Goal: Entertainment & Leisure: Browse casually

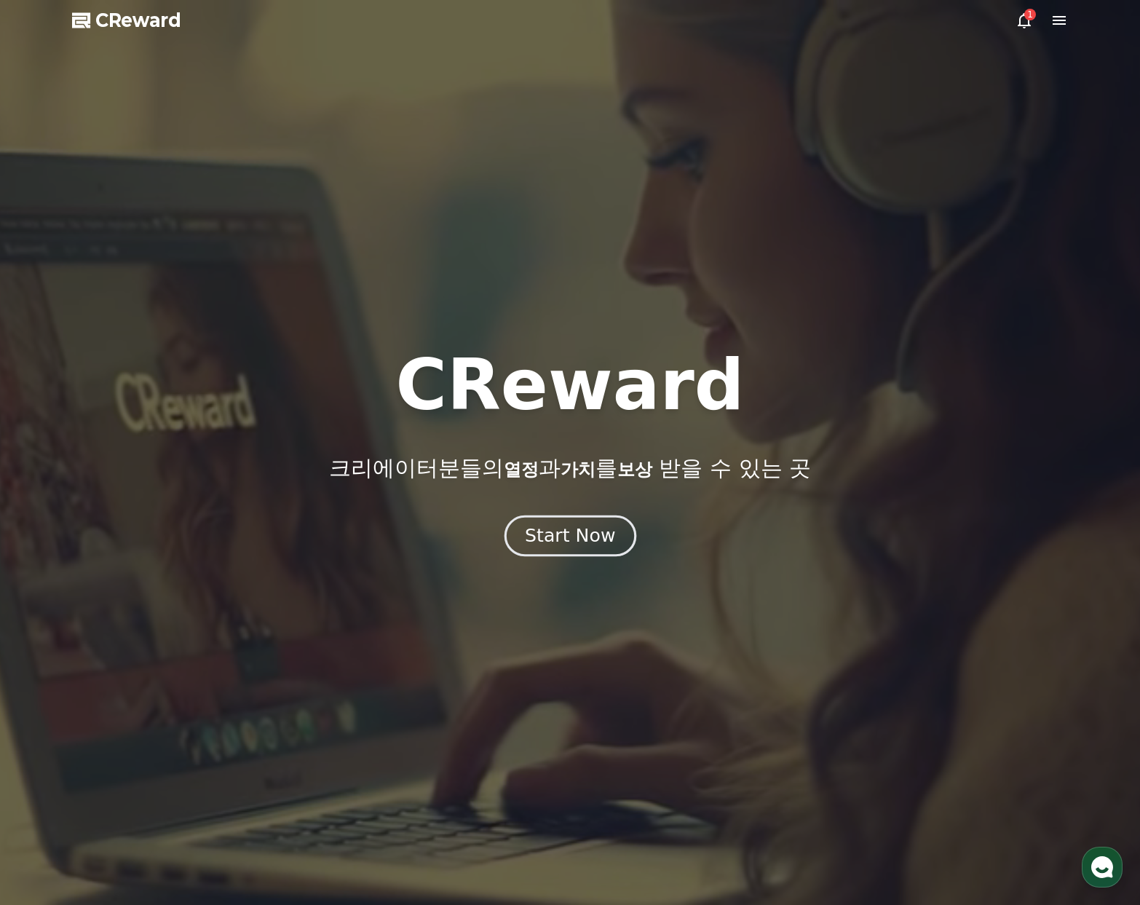
click at [539, 541] on div "Start Now" at bounding box center [570, 535] width 90 height 25
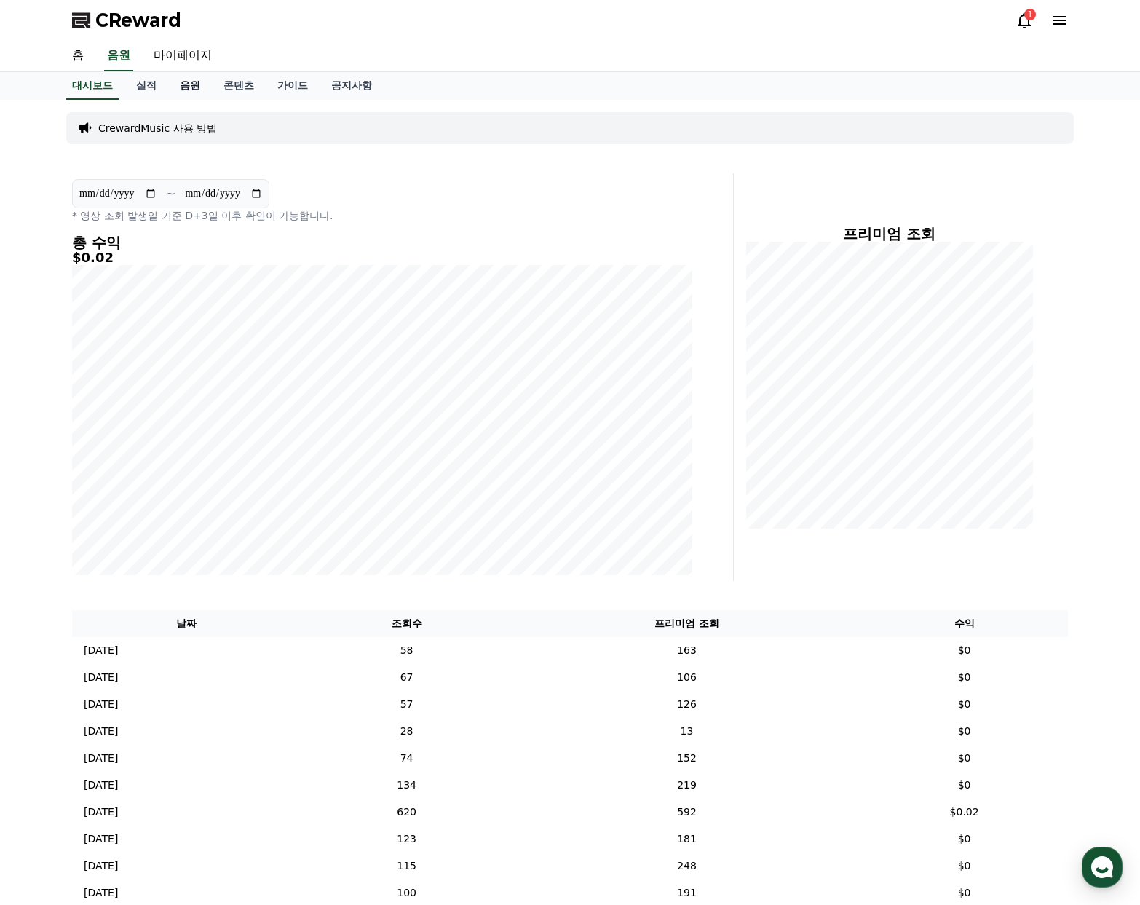
click at [183, 87] on link "음원" at bounding box center [190, 86] width 44 height 28
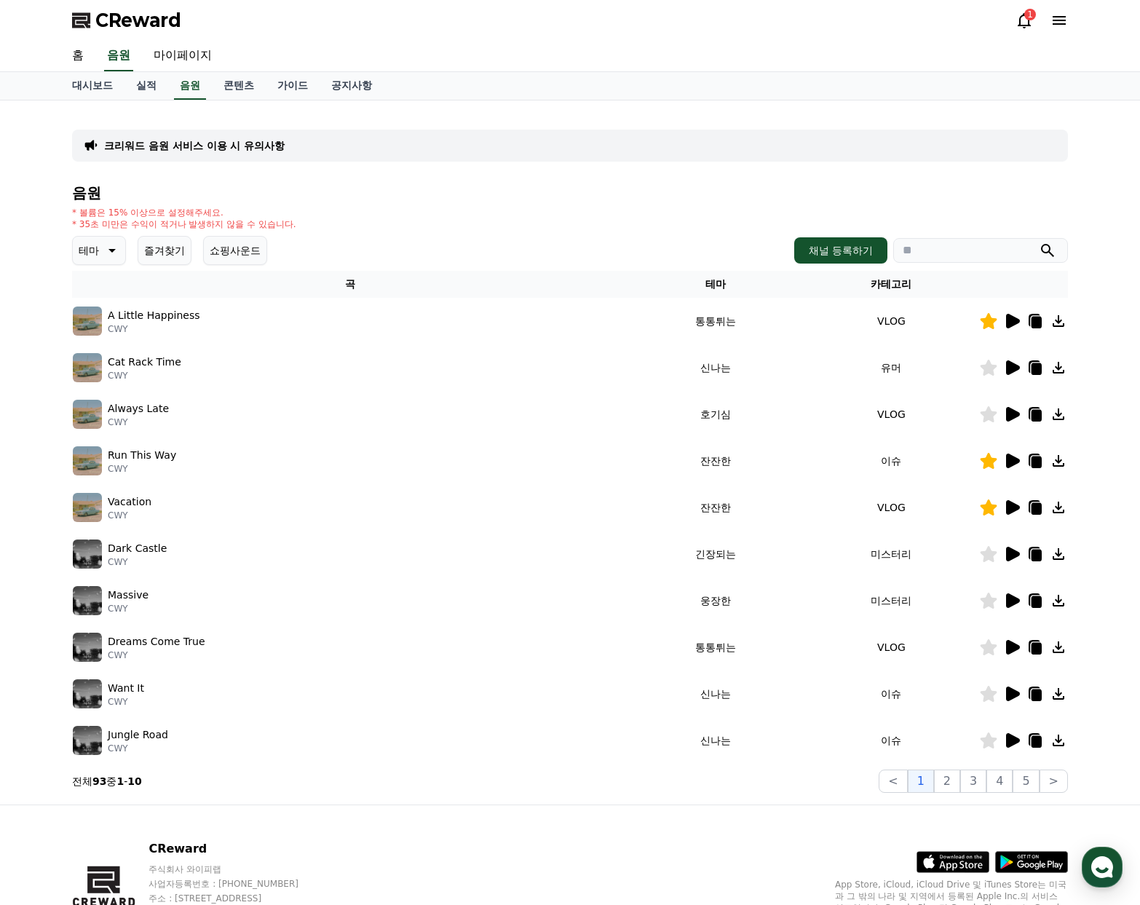
click at [1017, 414] on icon at bounding box center [1013, 414] width 14 height 15
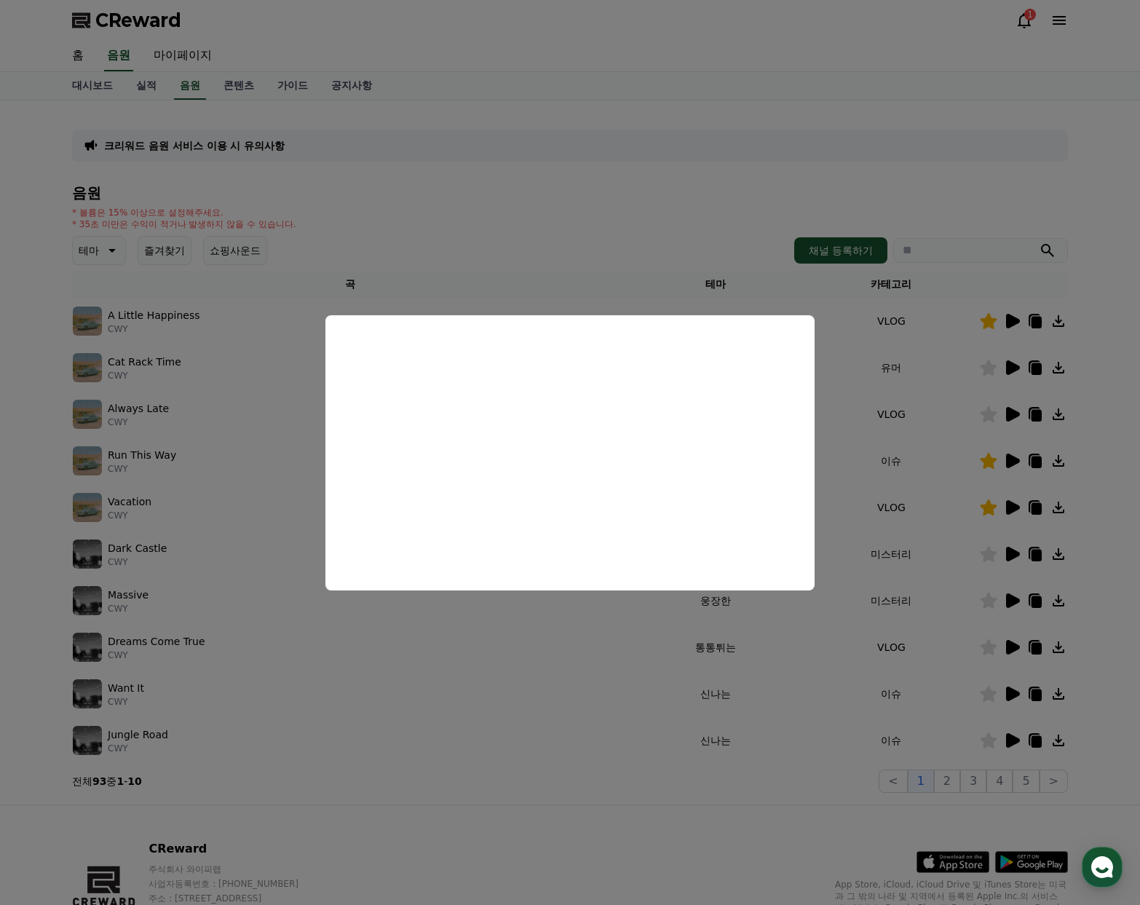
click at [632, 223] on button "close modal" at bounding box center [570, 452] width 1140 height 905
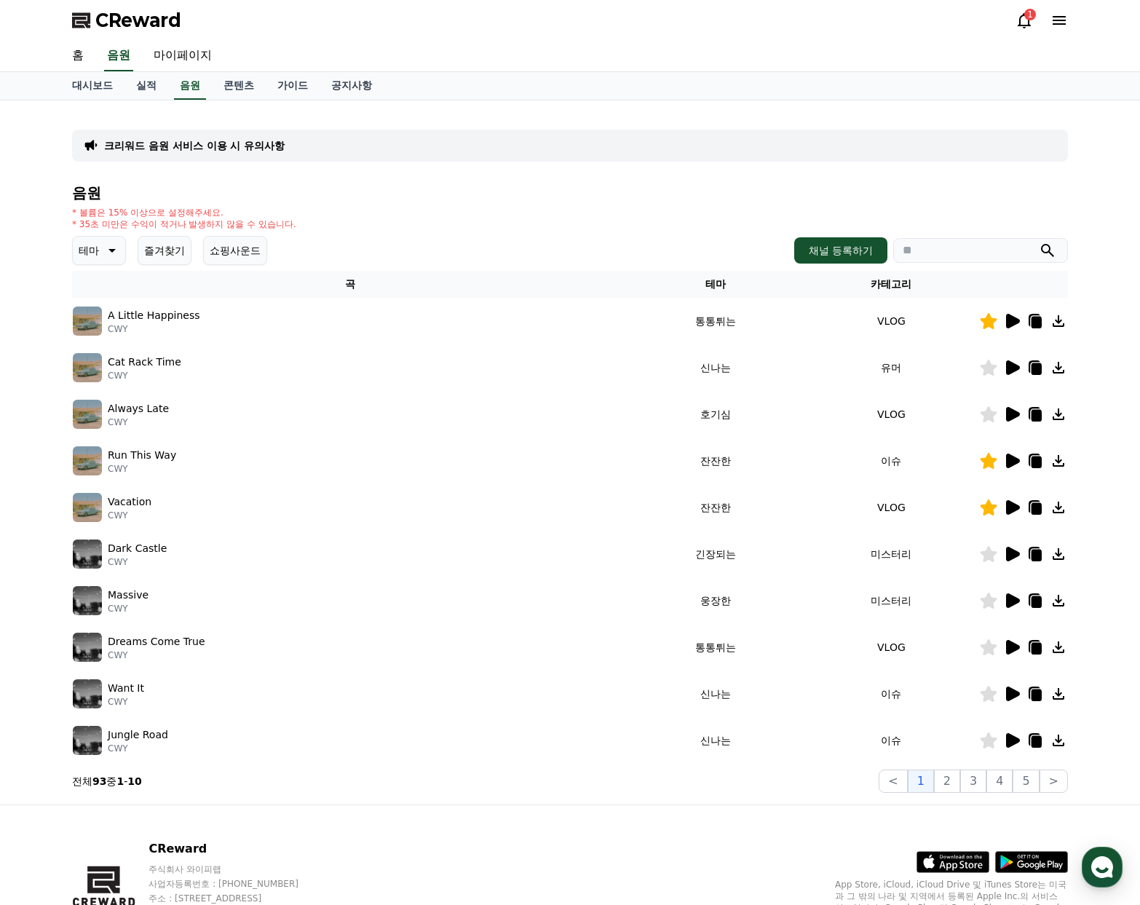
click at [1025, 603] on div at bounding box center [1023, 600] width 87 height 17
click at [1020, 602] on div at bounding box center [1023, 600] width 87 height 17
click at [1015, 602] on icon at bounding box center [1013, 600] width 14 height 15
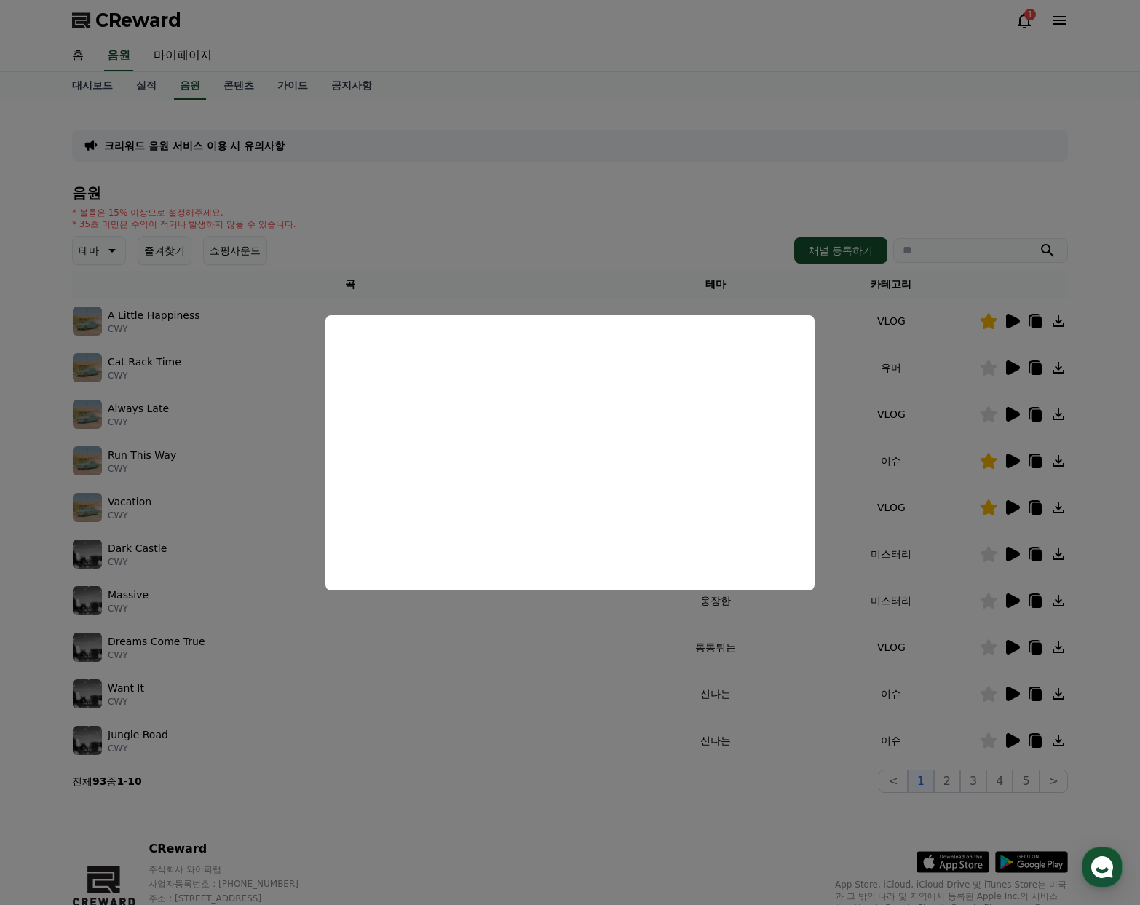
click at [958, 597] on button "close modal" at bounding box center [570, 452] width 1140 height 905
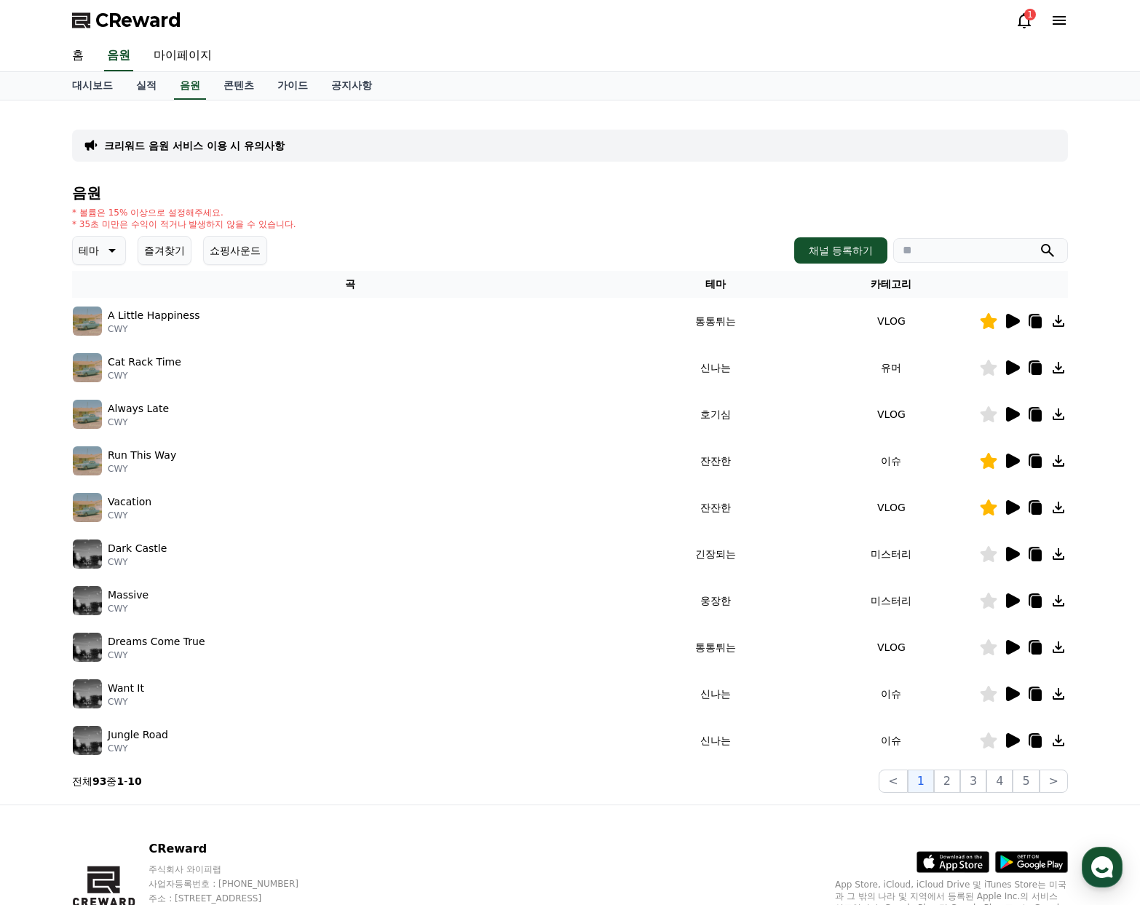
click at [1017, 560] on icon at bounding box center [1011, 553] width 17 height 17
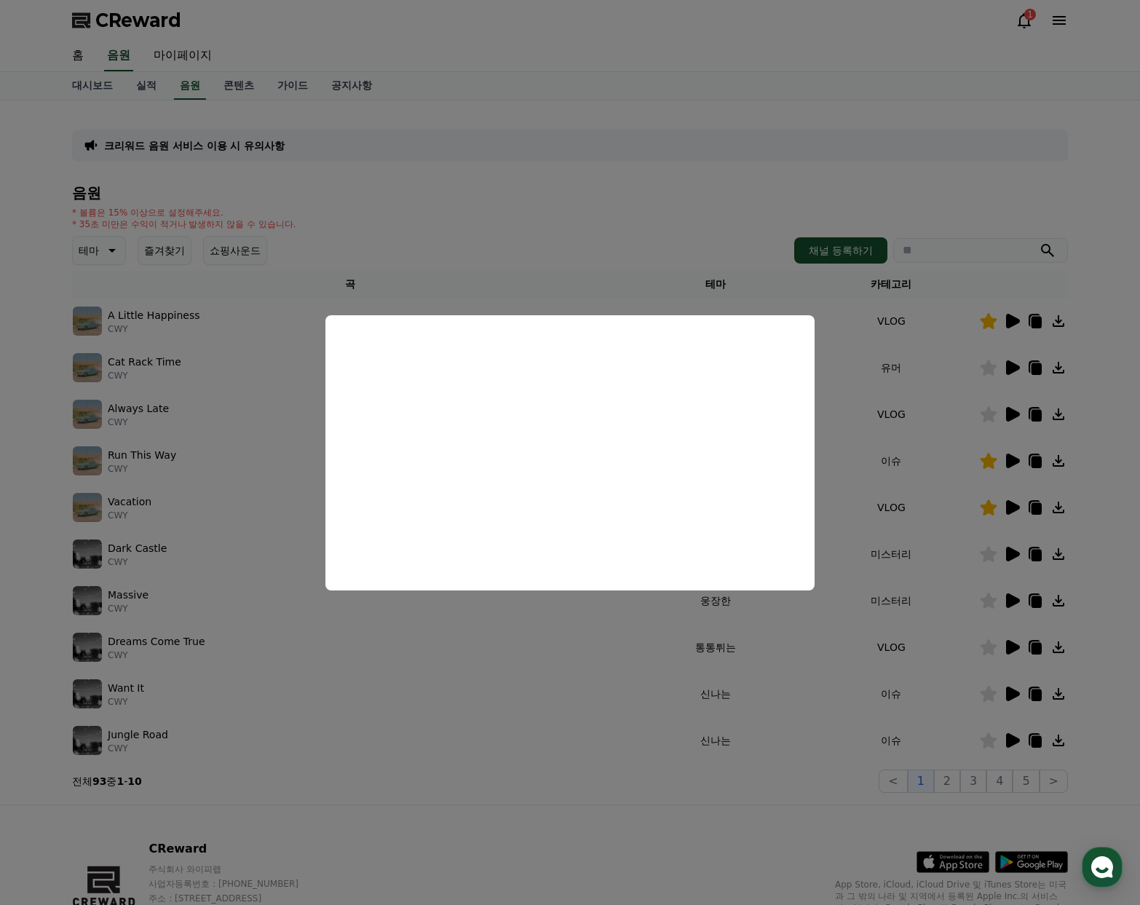
click at [626, 183] on button "close modal" at bounding box center [570, 452] width 1140 height 905
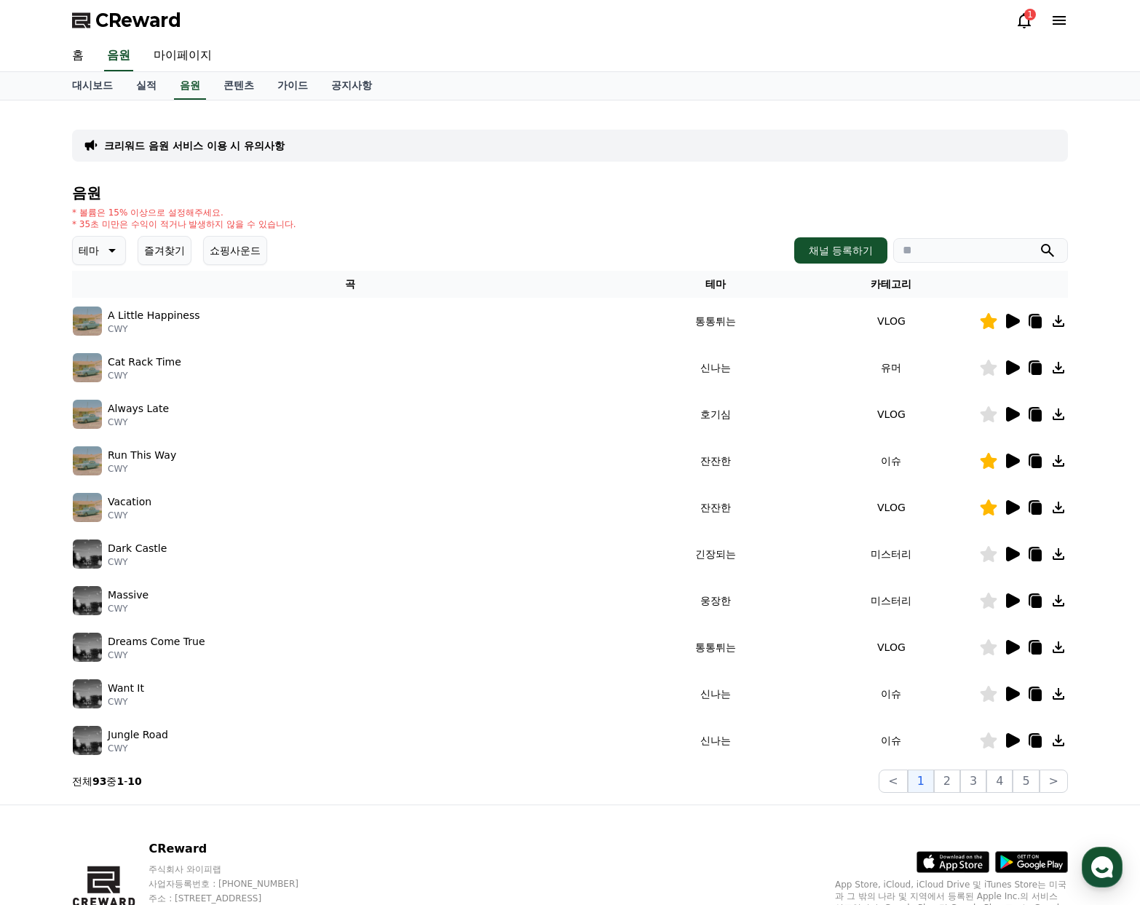
click at [1009, 699] on icon at bounding box center [1013, 693] width 14 height 15
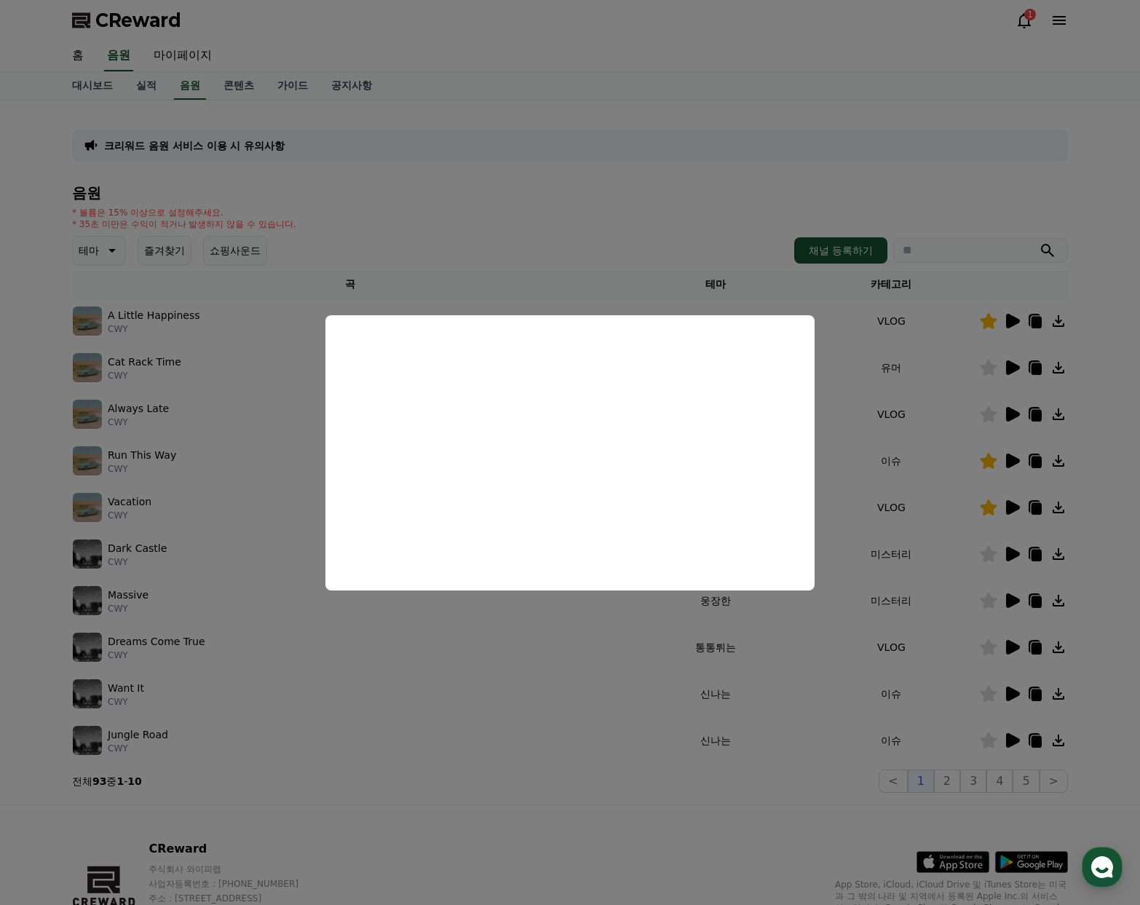
click at [817, 833] on button "close modal" at bounding box center [570, 452] width 1140 height 905
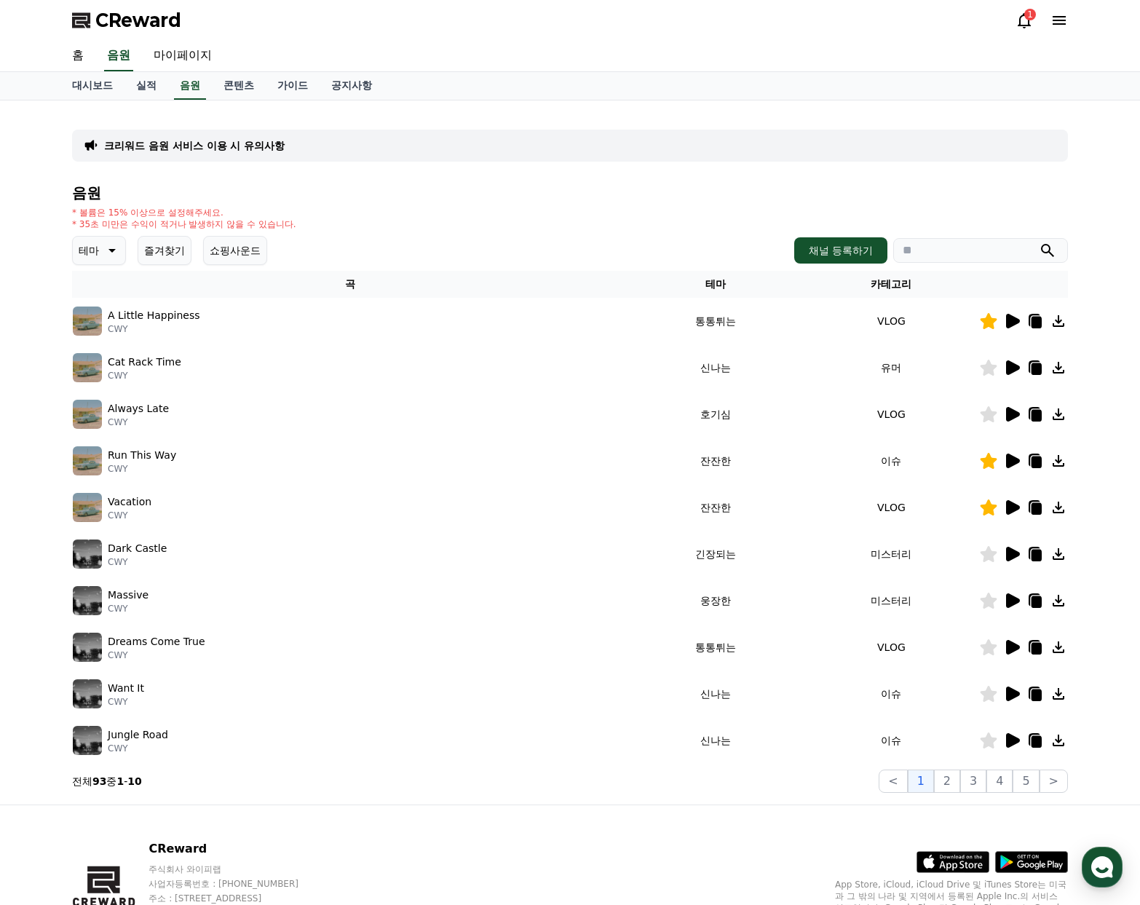
click at [1015, 740] on icon at bounding box center [1013, 740] width 14 height 15
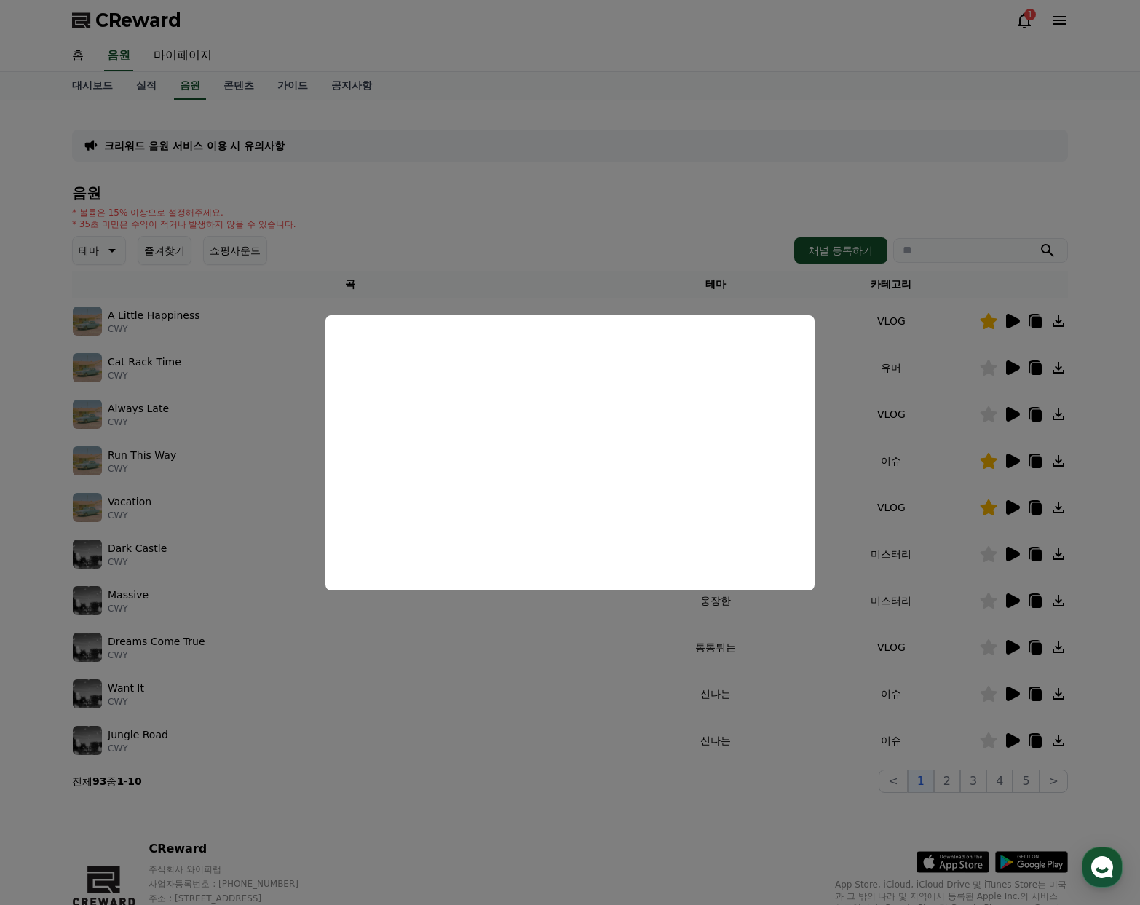
click at [671, 664] on button "close modal" at bounding box center [570, 452] width 1140 height 905
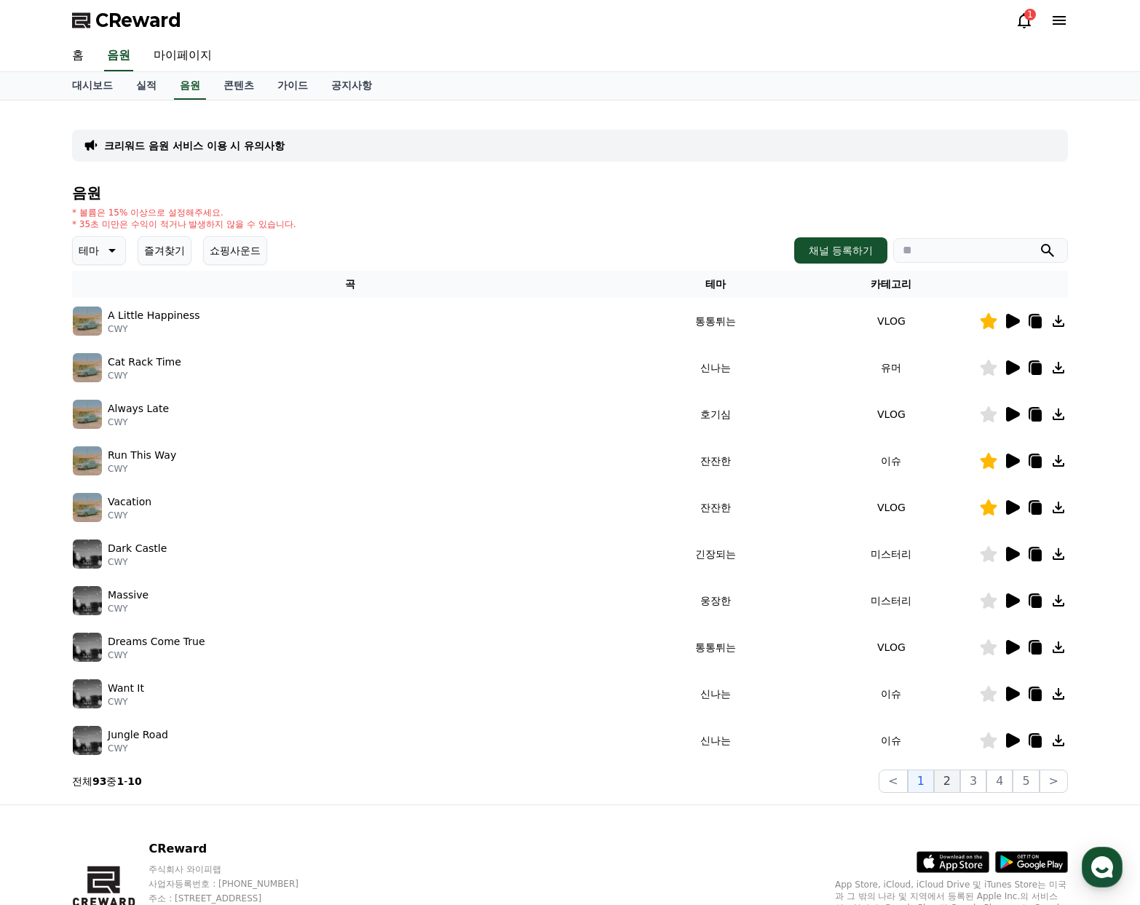
click at [960, 784] on button "2" at bounding box center [947, 780] width 26 height 23
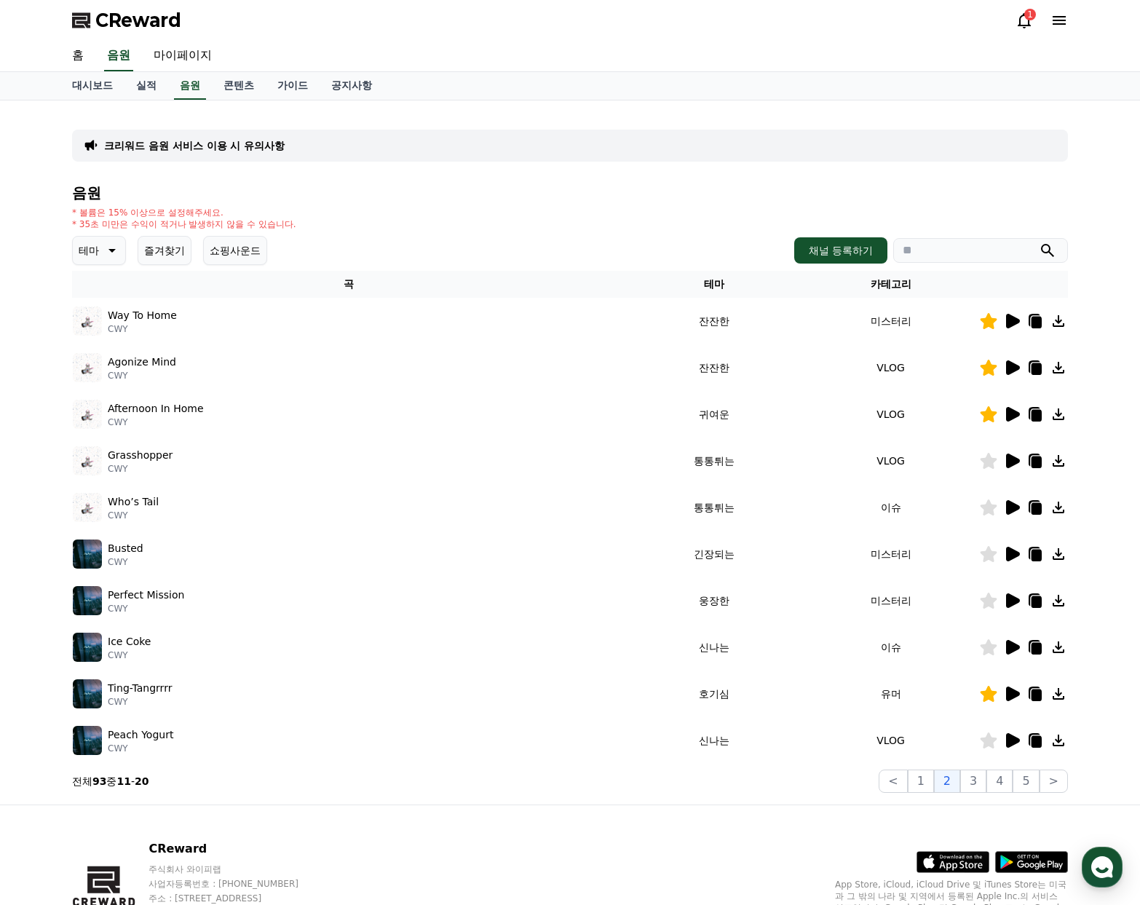
click at [1020, 465] on div at bounding box center [1023, 460] width 87 height 17
click at [1017, 499] on icon at bounding box center [1011, 507] width 17 height 17
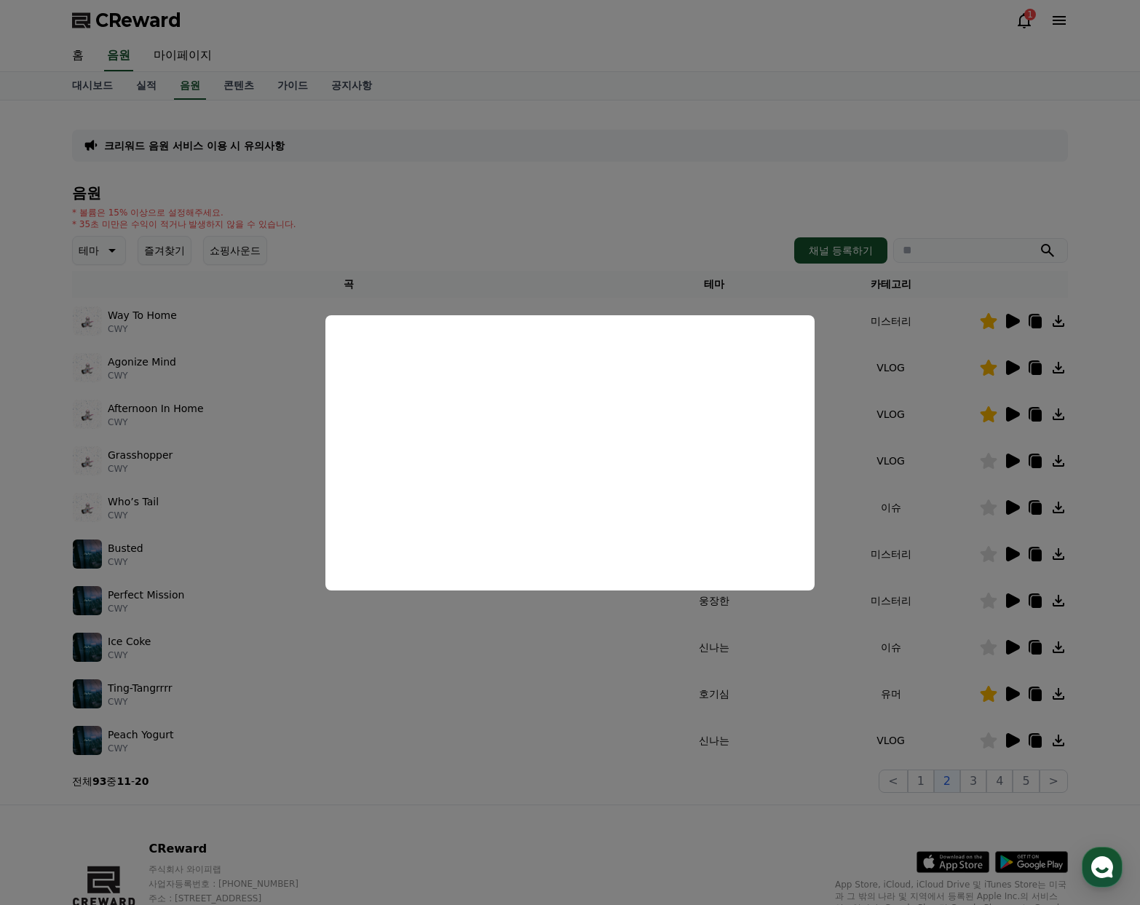
click at [875, 183] on button "close modal" at bounding box center [570, 452] width 1140 height 905
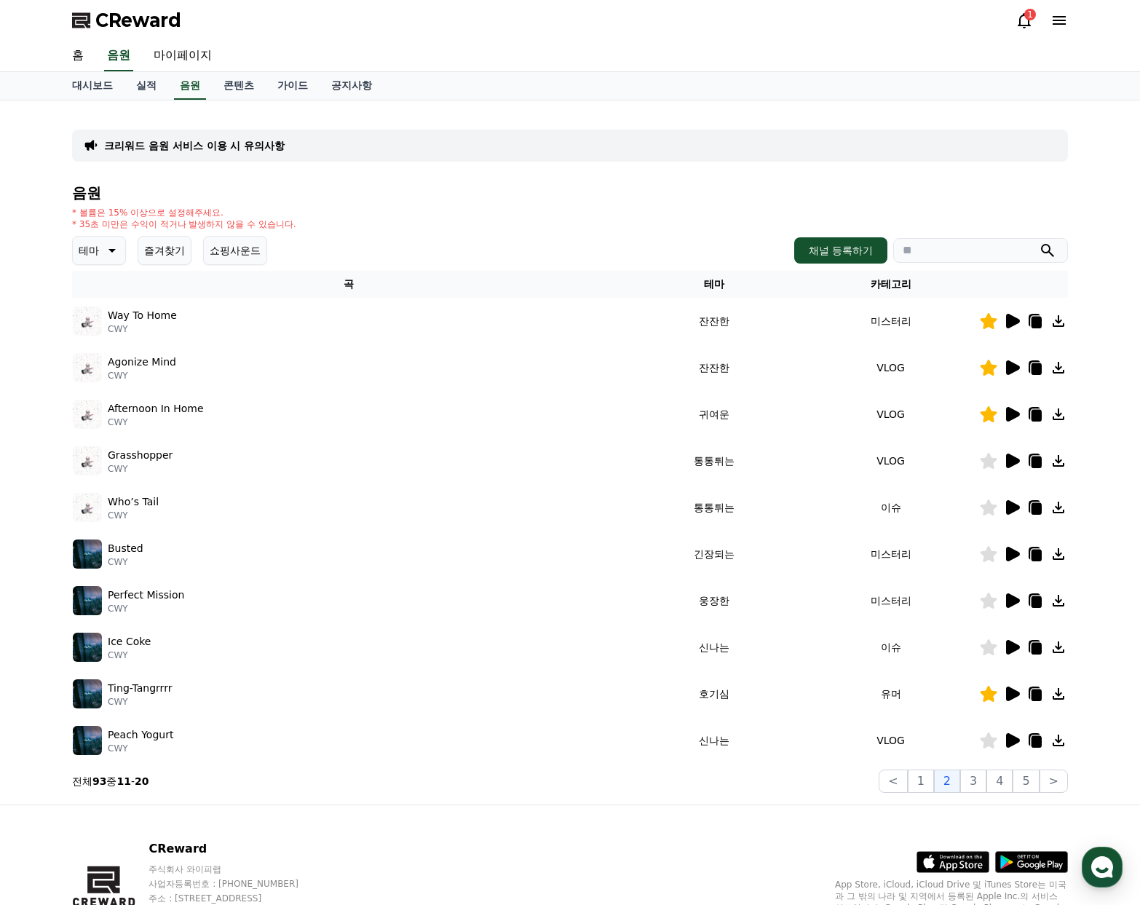
click at [996, 502] on icon at bounding box center [988, 507] width 17 height 16
click at [1010, 453] on icon at bounding box center [1011, 460] width 17 height 17
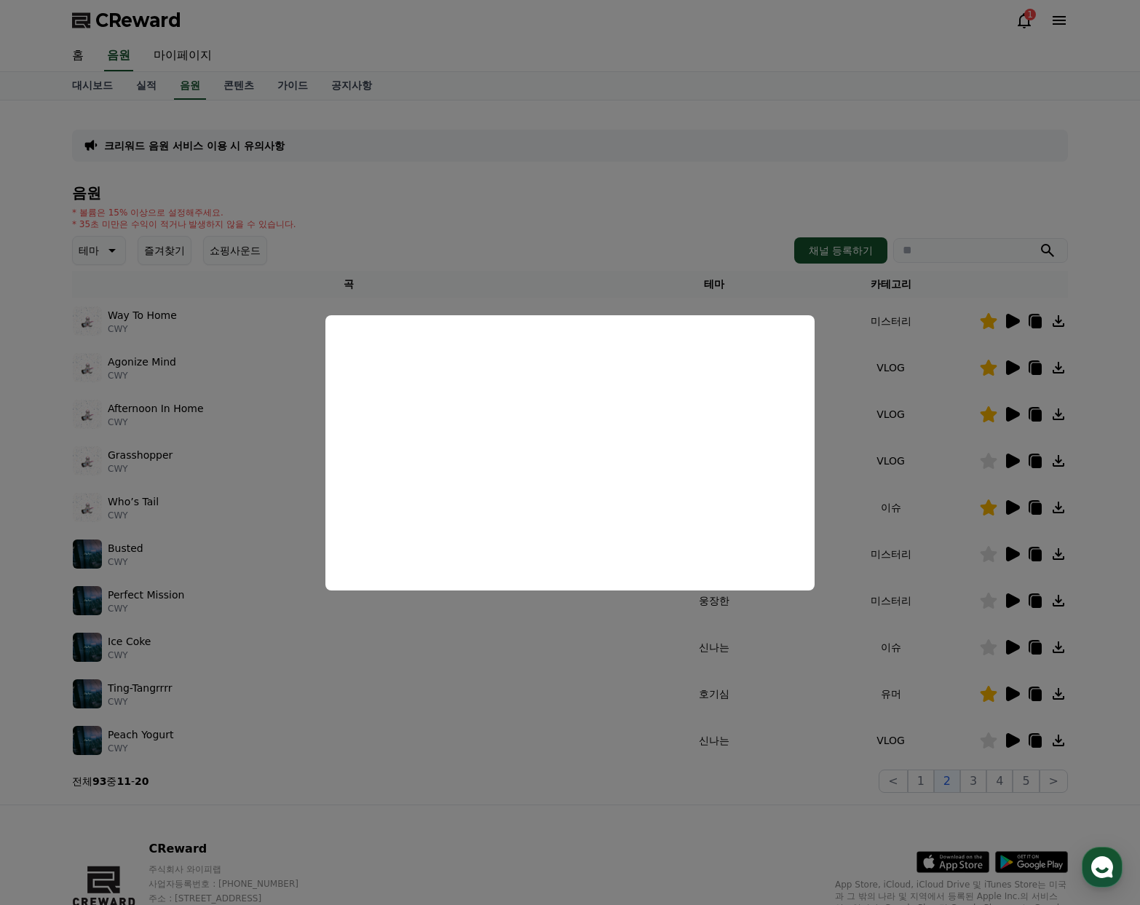
click at [987, 453] on button "close modal" at bounding box center [570, 452] width 1140 height 905
click at [990, 460] on icon at bounding box center [988, 461] width 17 height 16
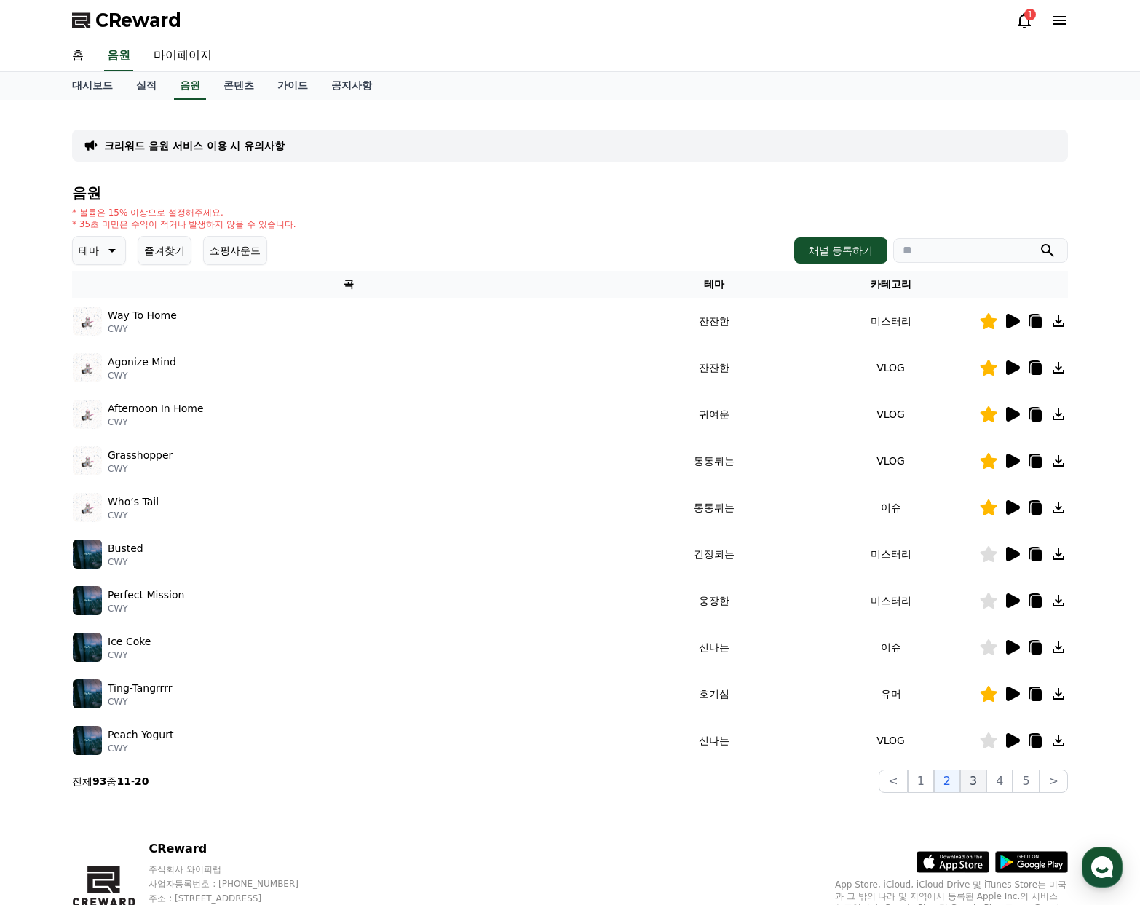
click at [986, 787] on button "3" at bounding box center [973, 780] width 26 height 23
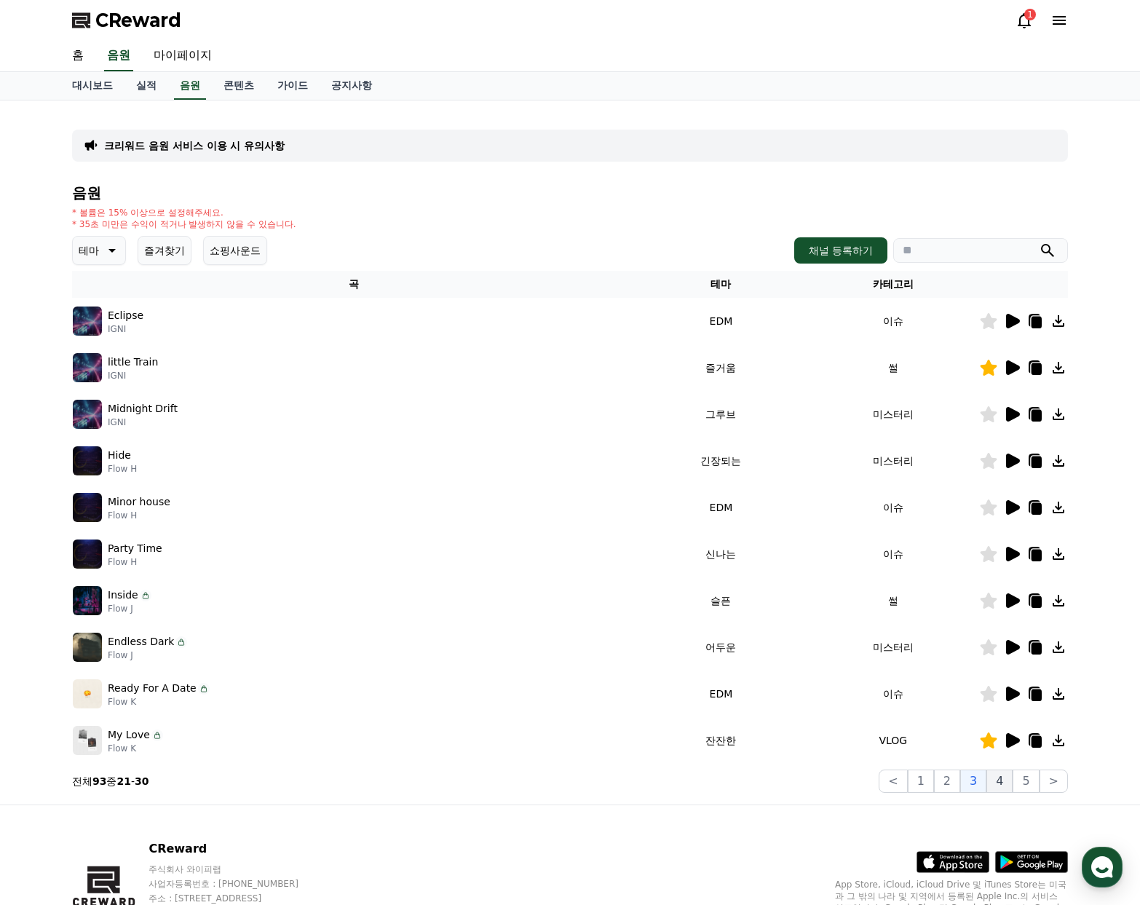
click at [1002, 791] on button "4" at bounding box center [999, 780] width 26 height 23
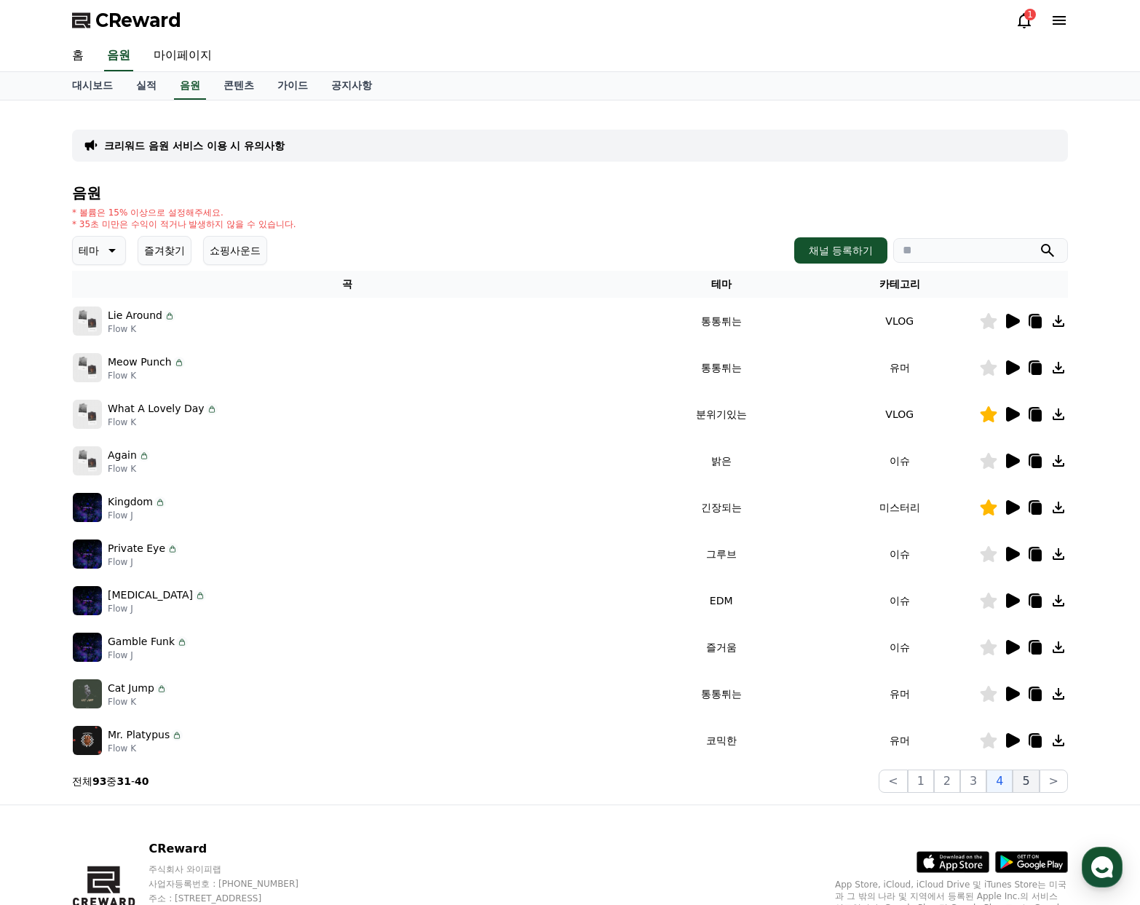
click at [1026, 788] on button "5" at bounding box center [1025, 780] width 26 height 23
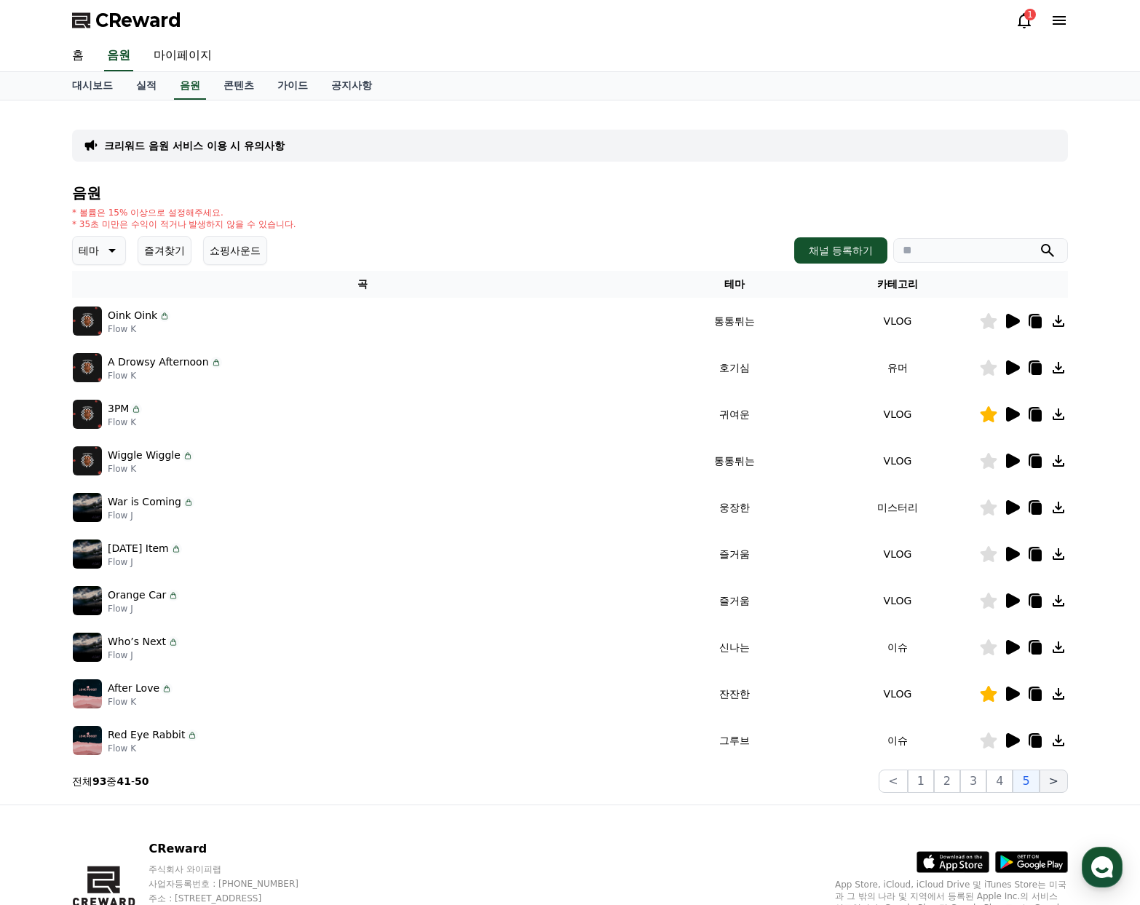
click at [1057, 782] on button ">" at bounding box center [1053, 780] width 28 height 23
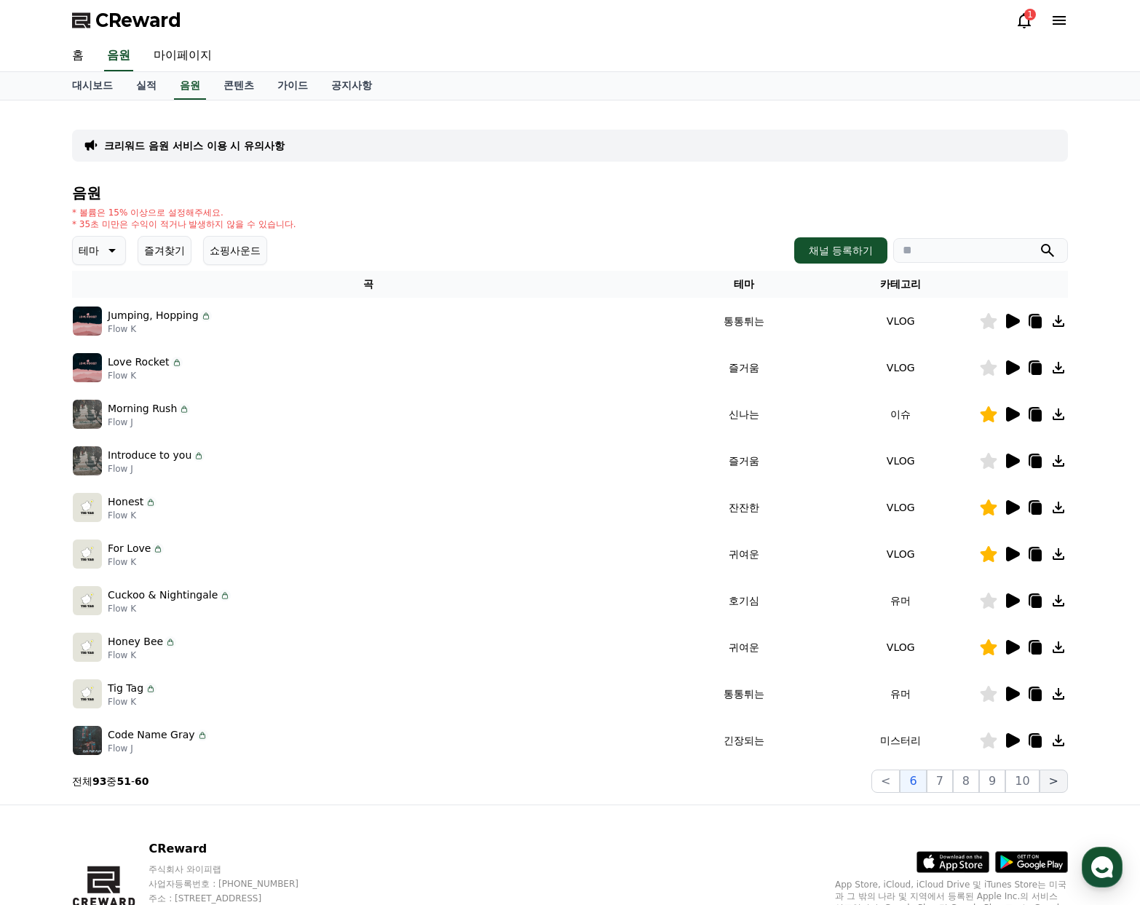
click at [1059, 781] on button ">" at bounding box center [1053, 780] width 28 height 23
click at [909, 777] on div "< 6 7 8 9 10 >" at bounding box center [969, 780] width 196 height 23
click at [900, 777] on button "<" at bounding box center [885, 780] width 28 height 23
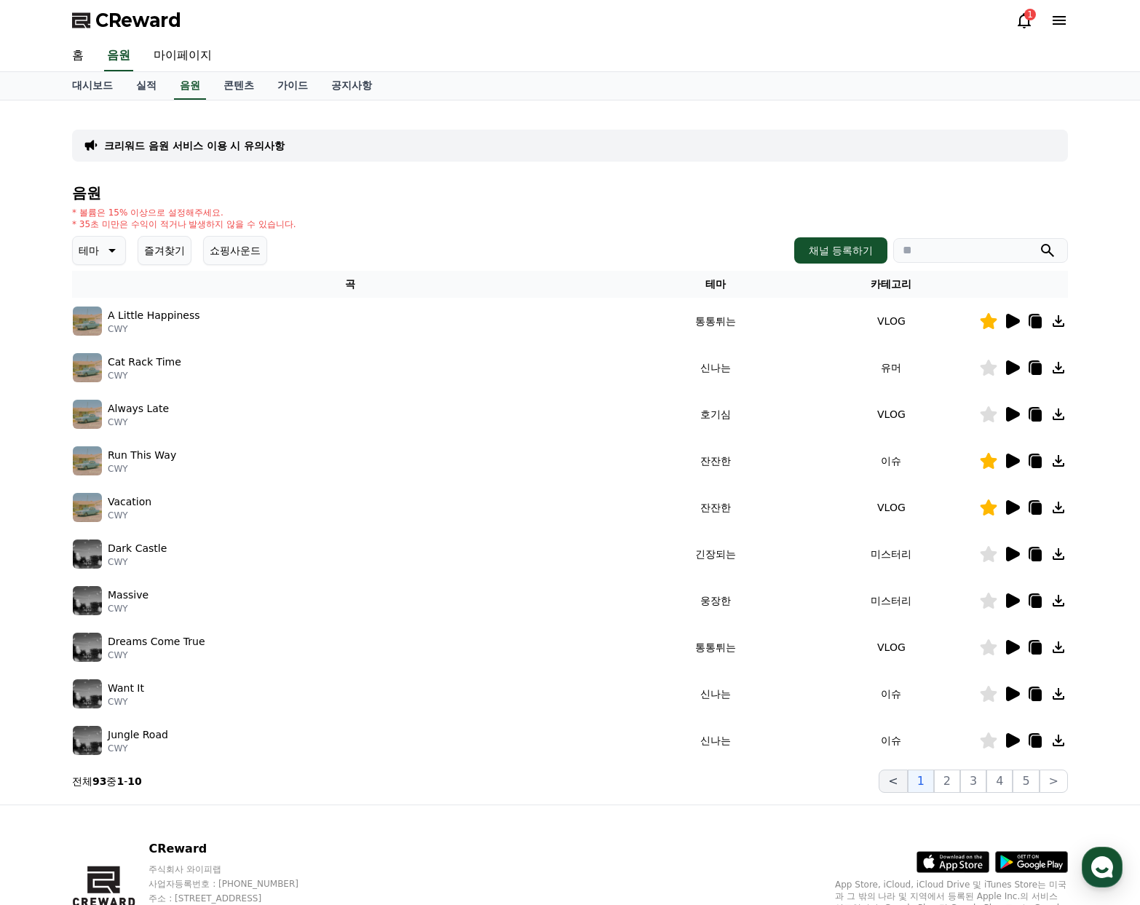
click at [907, 777] on button "<" at bounding box center [892, 780] width 28 height 23
click at [949, 782] on button "2" at bounding box center [947, 780] width 26 height 23
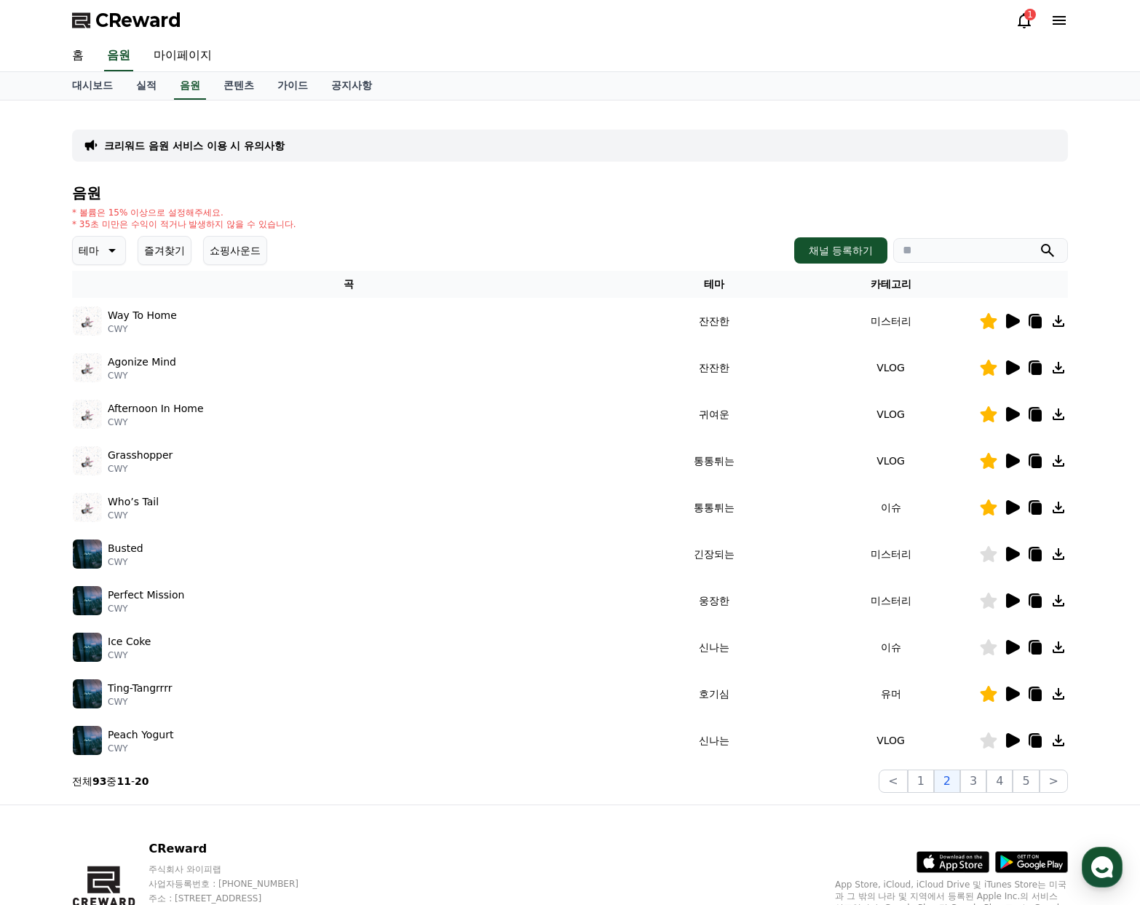
click at [961, 555] on td "미스터리" at bounding box center [890, 554] width 177 height 47
click at [1015, 559] on icon at bounding box center [1011, 553] width 17 height 17
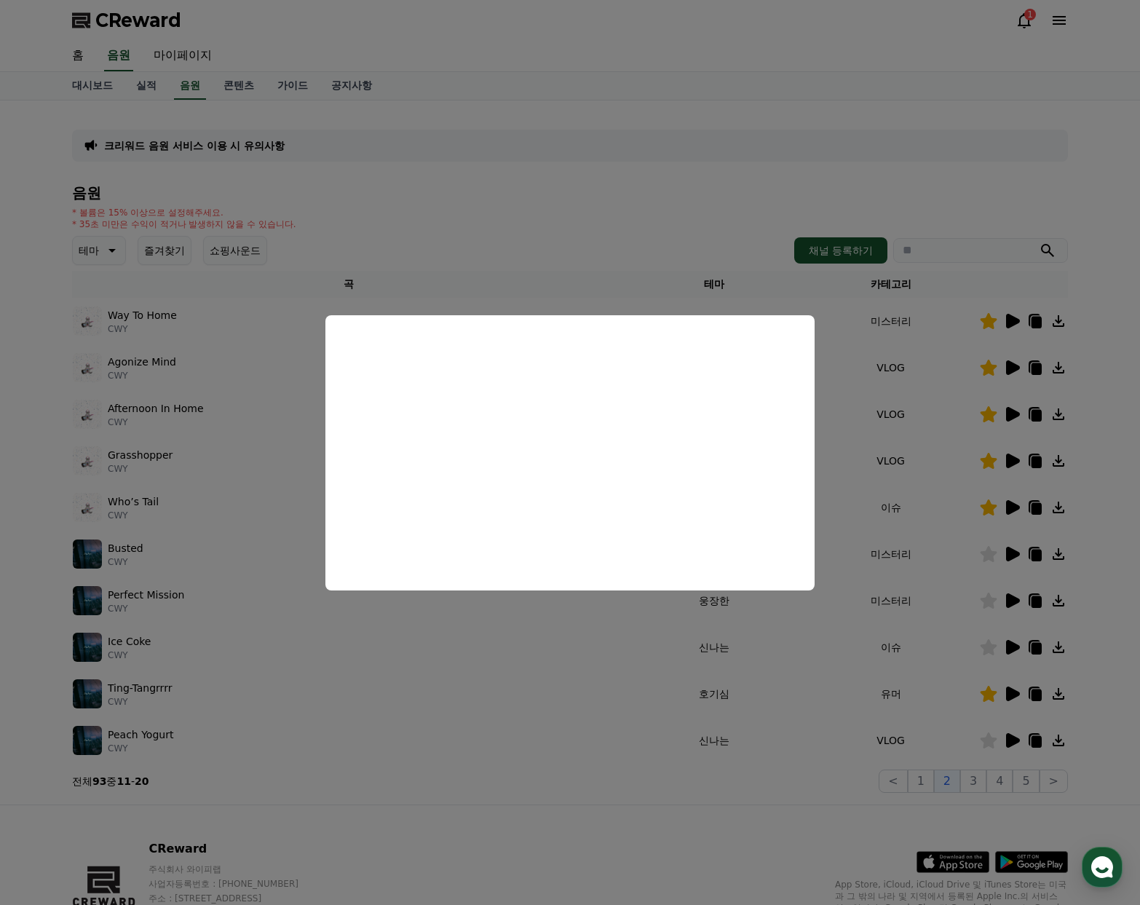
click at [433, 279] on button "close modal" at bounding box center [570, 452] width 1140 height 905
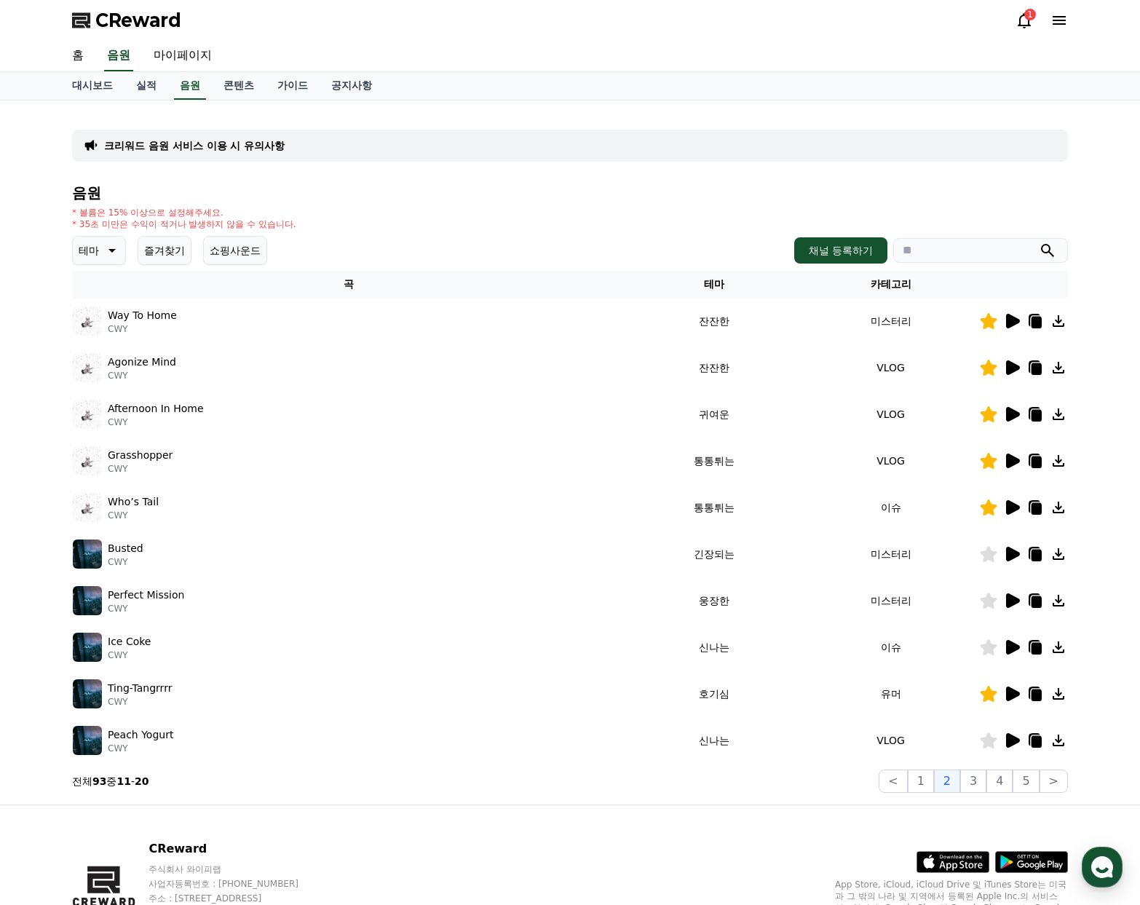
click at [1007, 509] on icon at bounding box center [1013, 507] width 14 height 15
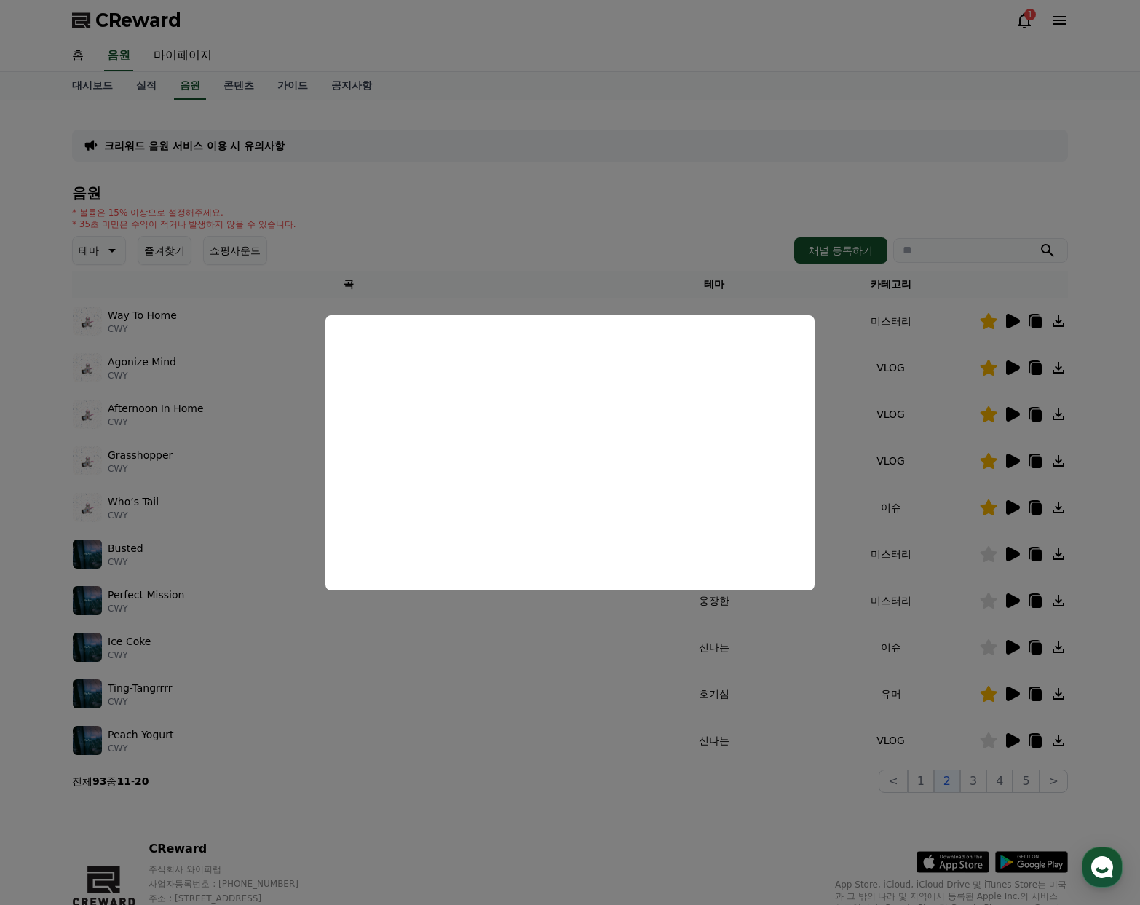
drag, startPoint x: 948, startPoint y: 368, endPoint x: 1000, endPoint y: 408, distance: 65.5
click at [947, 368] on button "close modal" at bounding box center [570, 452] width 1140 height 905
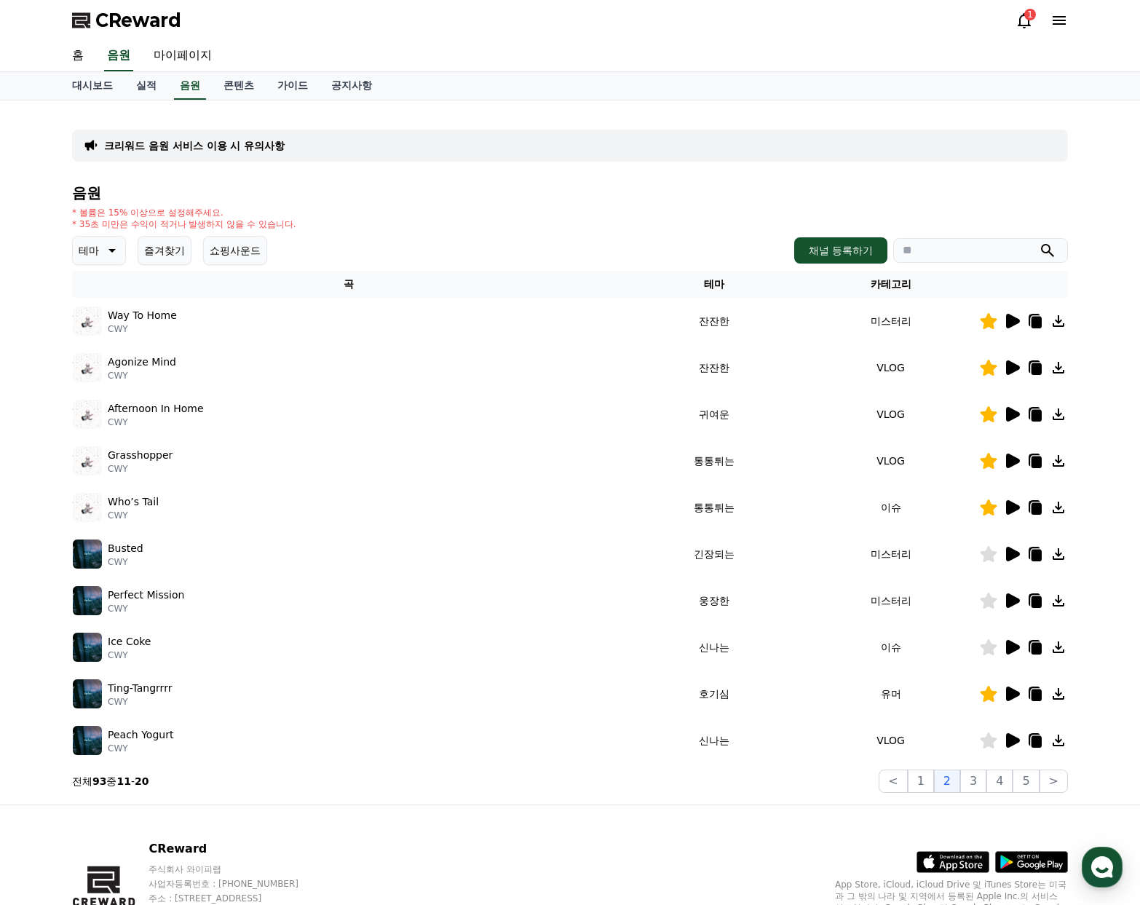
click at [1036, 513] on icon at bounding box center [1036, 509] width 10 height 12
